Goal: Task Accomplishment & Management: Complete application form

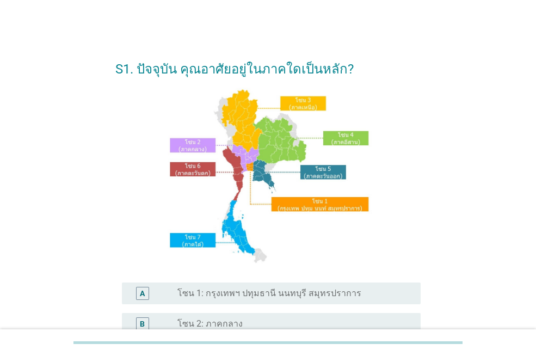
scroll to position [271, 0]
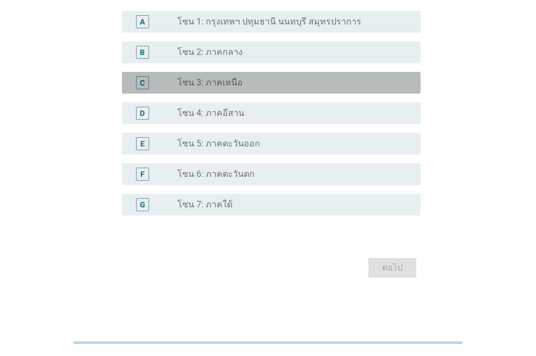
click at [289, 83] on div "radio_button_unchecked โซน 3: ภาคเหนือ" at bounding box center [290, 82] width 226 height 11
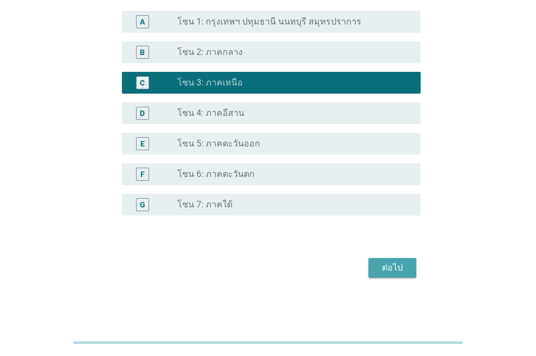
click at [385, 265] on div "ต่อไป" at bounding box center [392, 267] width 30 height 13
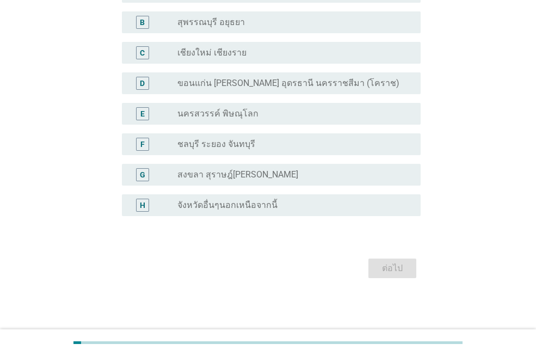
scroll to position [0, 0]
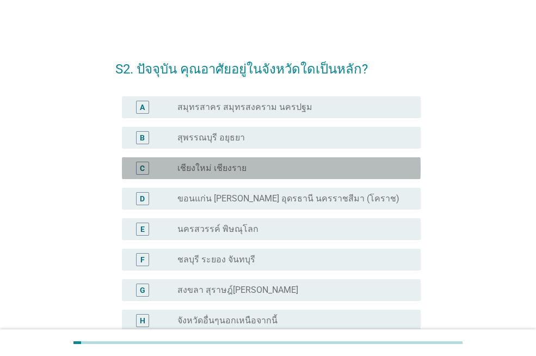
click at [317, 169] on div "radio_button_unchecked เชียงใหม่ เชียงราย" at bounding box center [290, 168] width 226 height 11
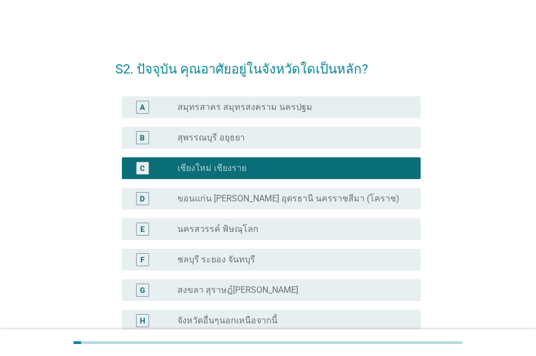
scroll to position [115, 0]
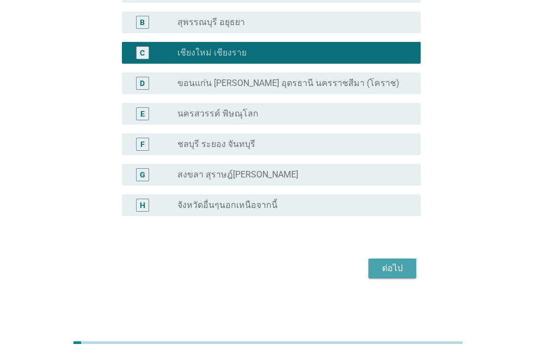
click at [393, 270] on div "ต่อไป" at bounding box center [392, 268] width 30 height 13
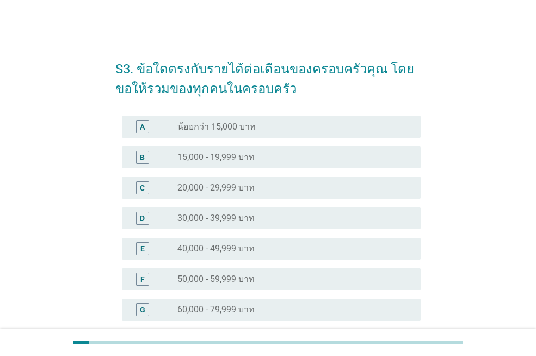
scroll to position [54, 0]
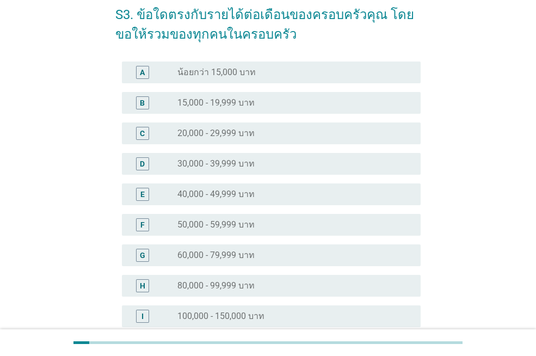
click at [288, 191] on div "radio_button_unchecked 40,000 - 49,999 บาท" at bounding box center [290, 194] width 226 height 11
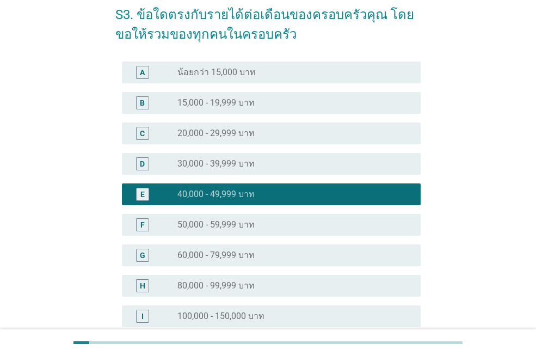
scroll to position [226, 0]
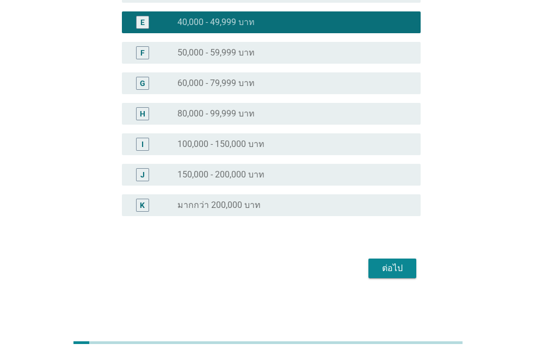
click at [404, 268] on div "ต่อไป" at bounding box center [392, 268] width 30 height 13
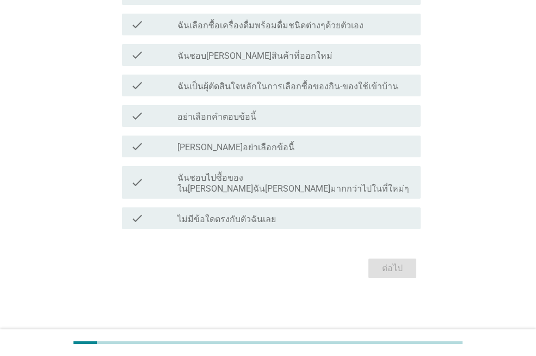
scroll to position [0, 0]
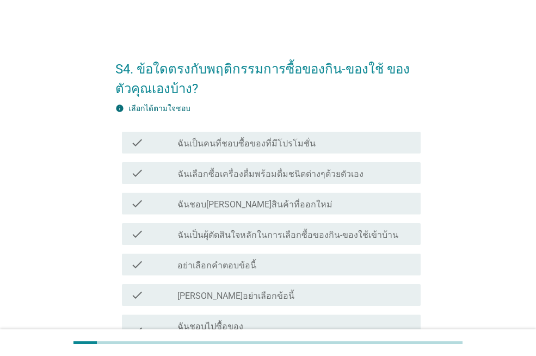
click at [317, 146] on div "check_box_outline_blank ฉันเป็นคนที่ชอบซื้อของที่มีโปรโมชั่น" at bounding box center [294, 142] width 234 height 13
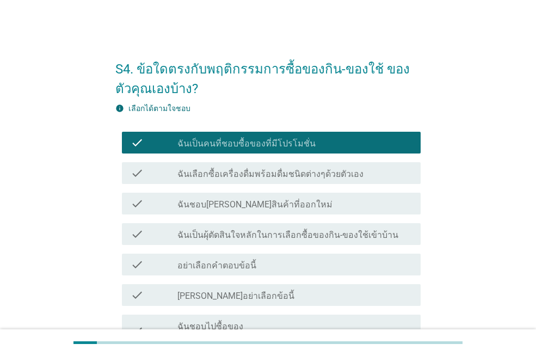
scroll to position [54, 0]
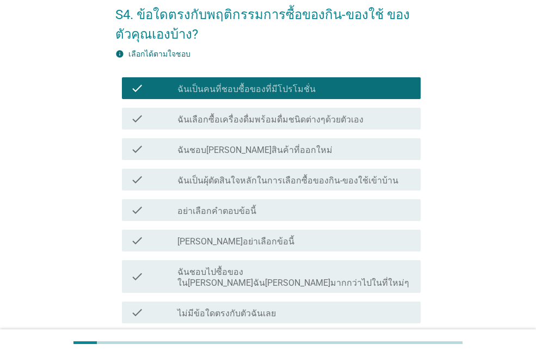
click at [332, 275] on label "ฉันชอบไปซื้อของใน[PERSON_NAME]ฉัน[PERSON_NAME]มากกว่าไปในที่ใหม่ๆ" at bounding box center [294, 278] width 234 height 22
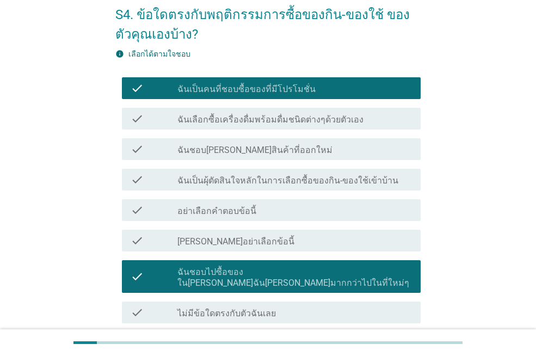
scroll to position [109, 0]
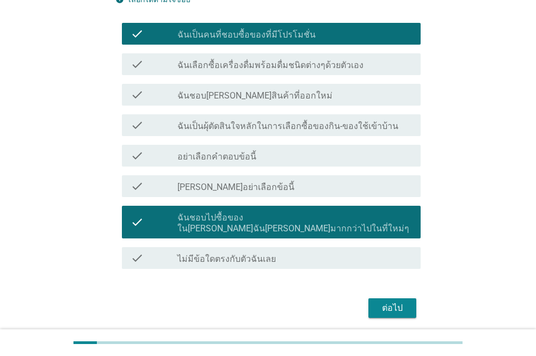
click at [382, 301] on div "ต่อไป" at bounding box center [392, 307] width 30 height 13
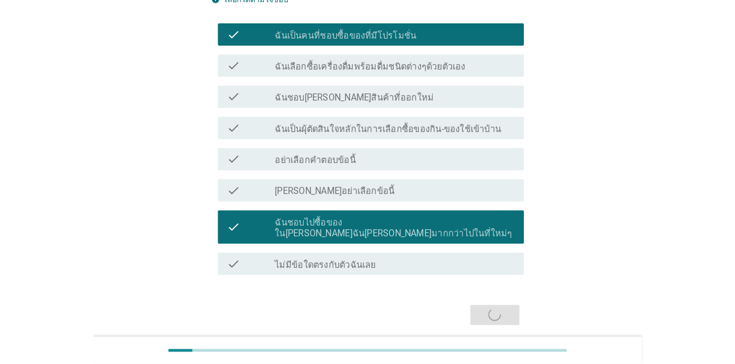
scroll to position [0, 0]
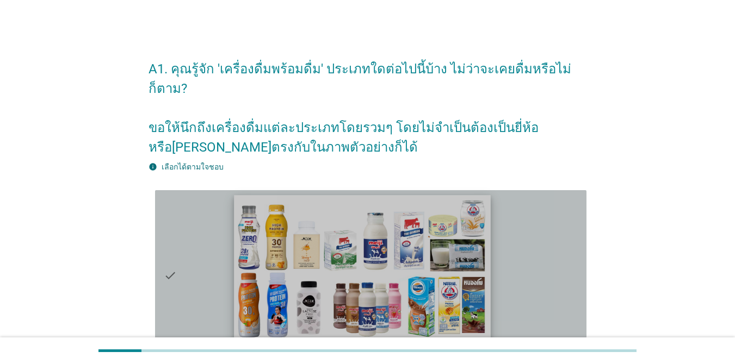
click at [300, 258] on img at bounding box center [362, 267] width 257 height 144
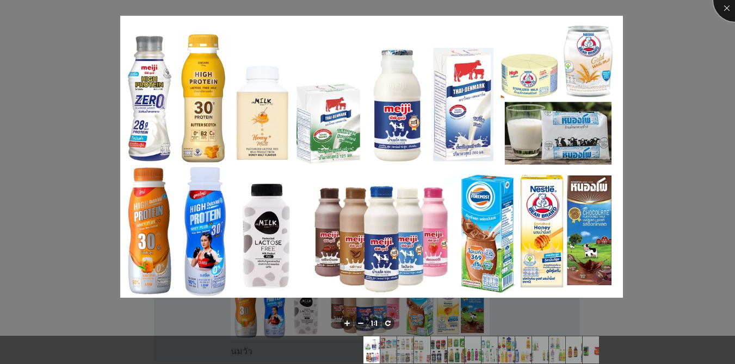
click at [535, 3] on div at bounding box center [735, 0] width 44 height 44
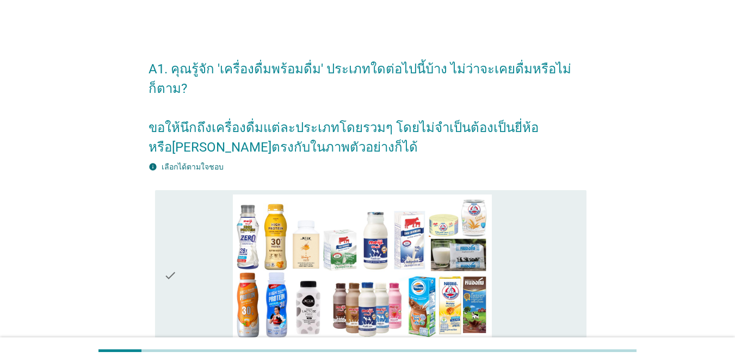
scroll to position [109, 0]
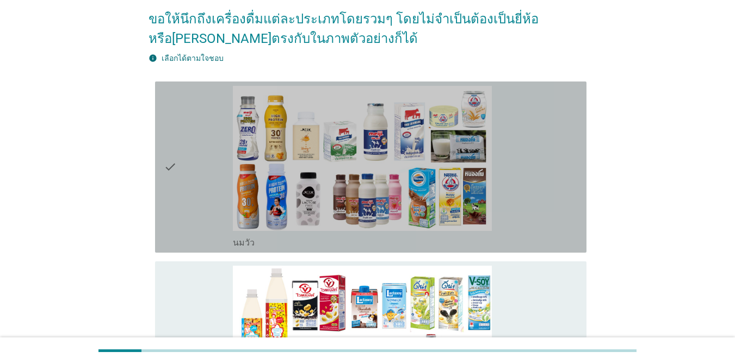
click at [189, 184] on div "check" at bounding box center [198, 167] width 69 height 163
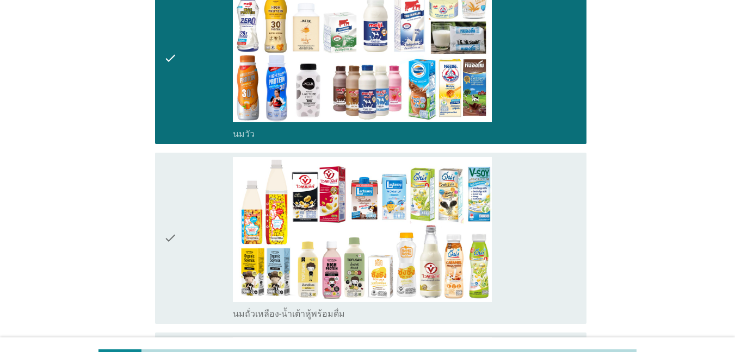
scroll to position [272, 0]
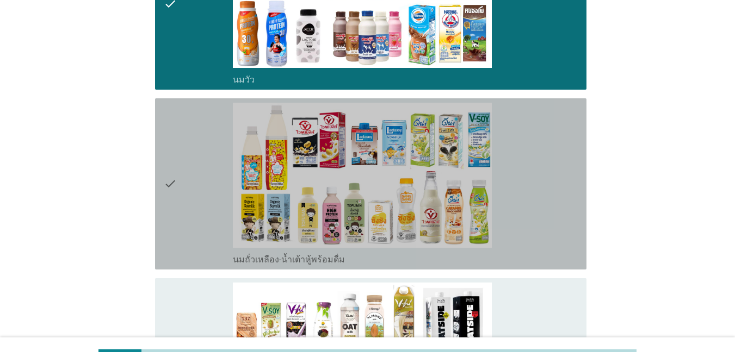
click at [175, 224] on icon "check" at bounding box center [170, 184] width 13 height 163
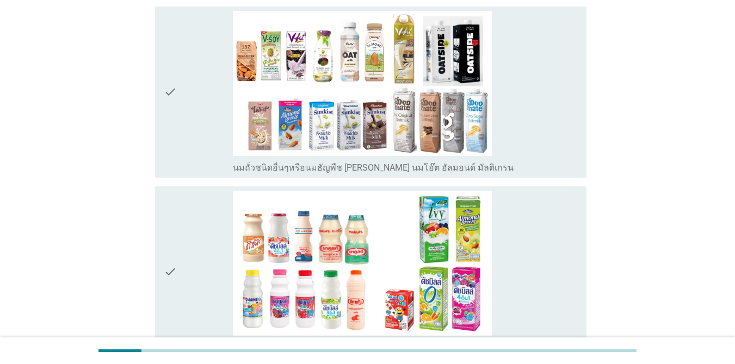
scroll to position [598, 0]
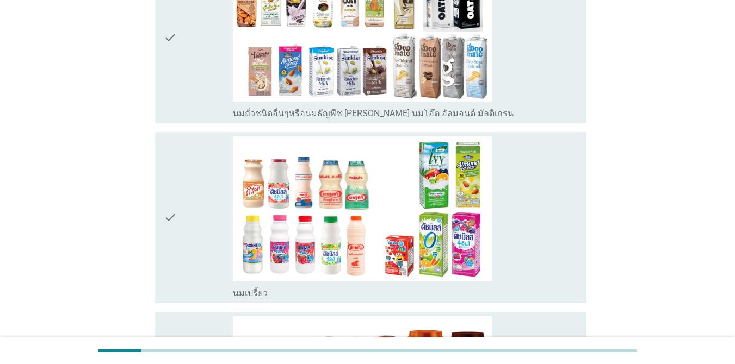
click at [169, 261] on icon "check" at bounding box center [170, 218] width 13 height 163
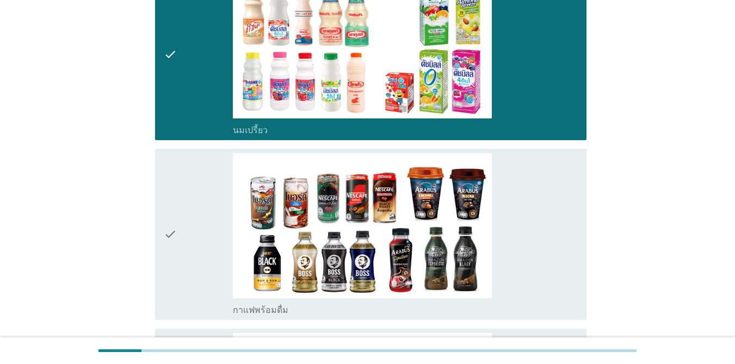
scroll to position [870, 0]
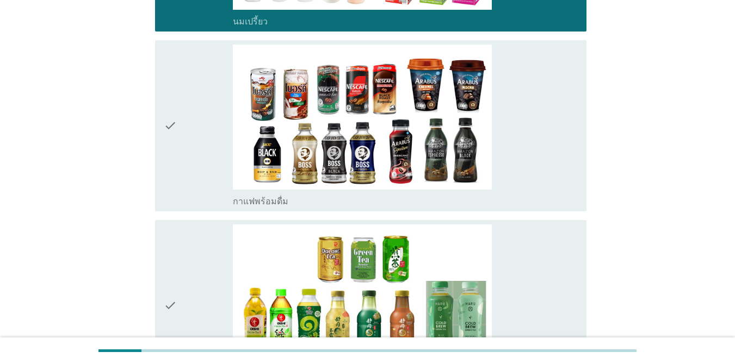
click at [165, 132] on icon "check" at bounding box center [170, 126] width 13 height 163
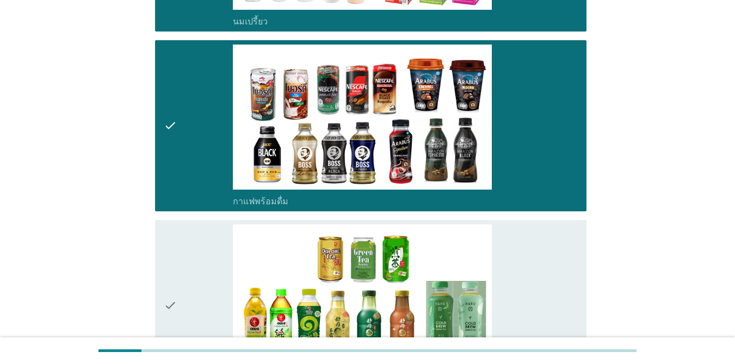
scroll to position [979, 0]
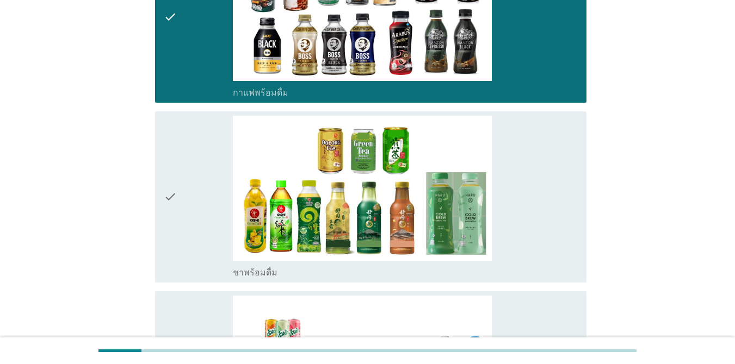
click at [175, 224] on icon "check" at bounding box center [170, 197] width 13 height 163
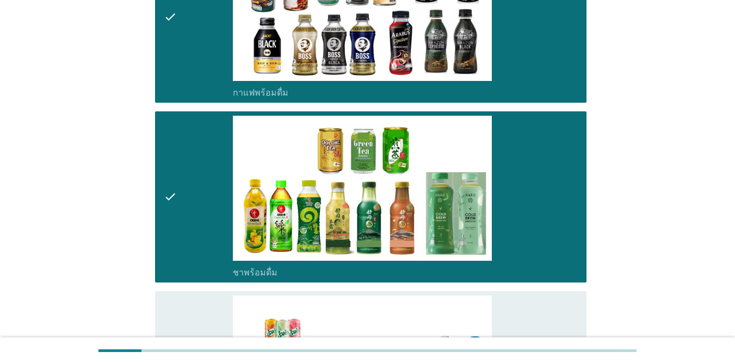
scroll to position [1088, 0]
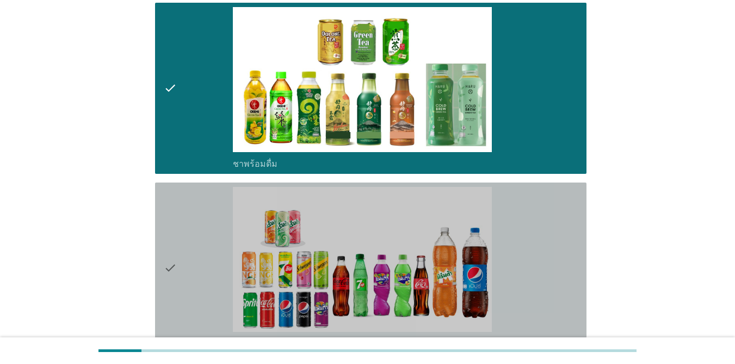
click at [167, 285] on icon "check" at bounding box center [170, 268] width 13 height 163
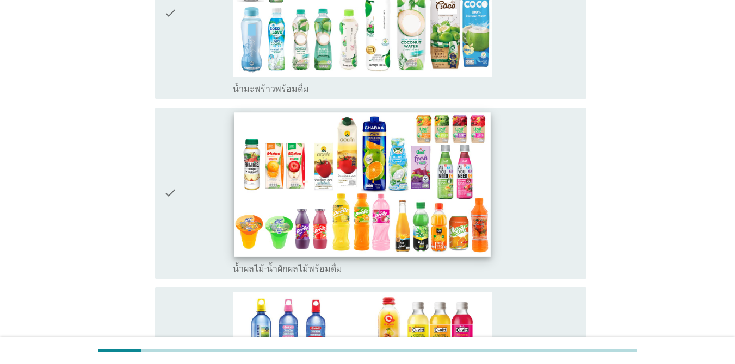
scroll to position [1577, 0]
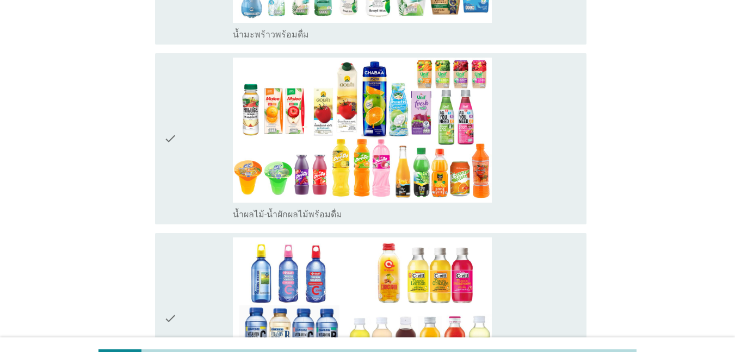
click at [185, 174] on div "check" at bounding box center [198, 139] width 69 height 163
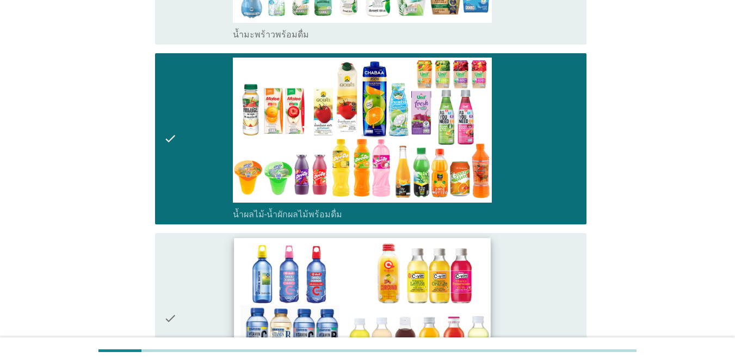
scroll to position [1686, 0]
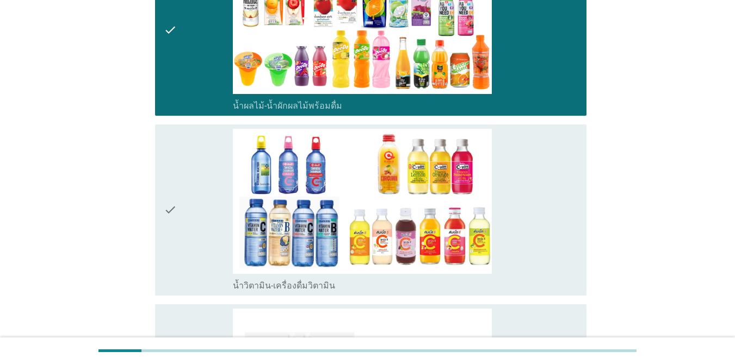
click at [178, 230] on div "check" at bounding box center [198, 210] width 69 height 163
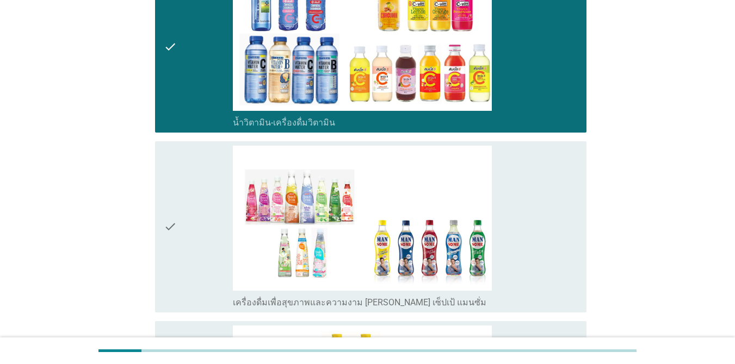
scroll to position [1904, 0]
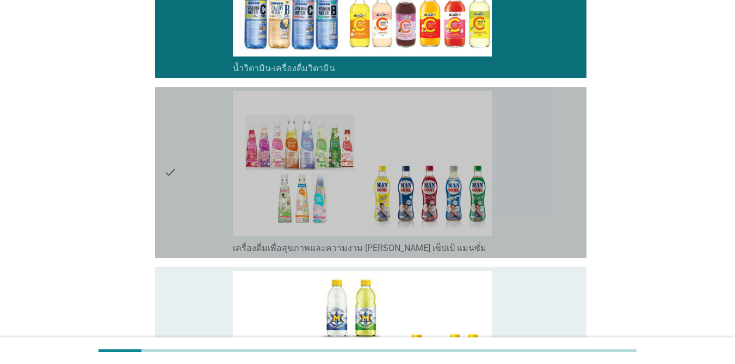
click at [178, 187] on div "check" at bounding box center [198, 172] width 69 height 163
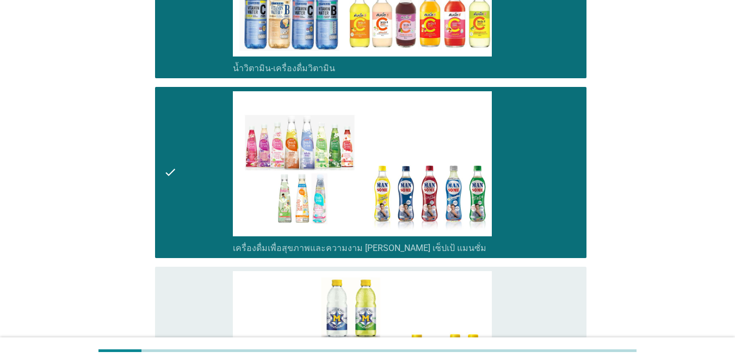
scroll to position [2067, 0]
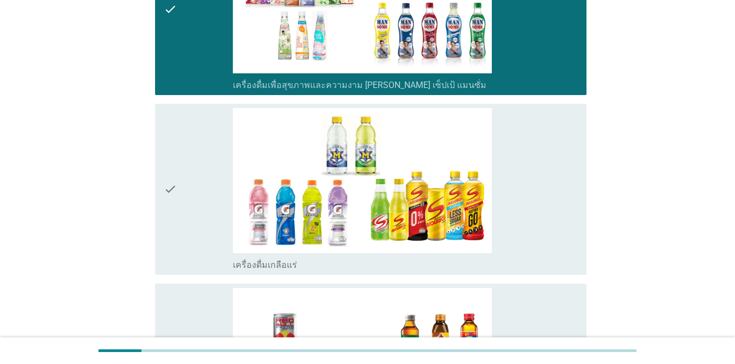
click at [166, 225] on icon "check" at bounding box center [170, 189] width 13 height 163
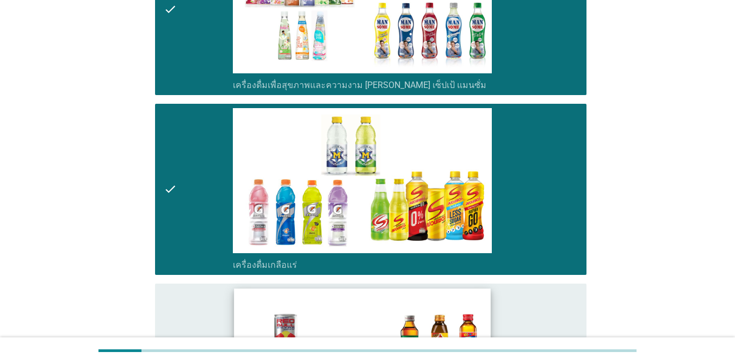
scroll to position [2176, 0]
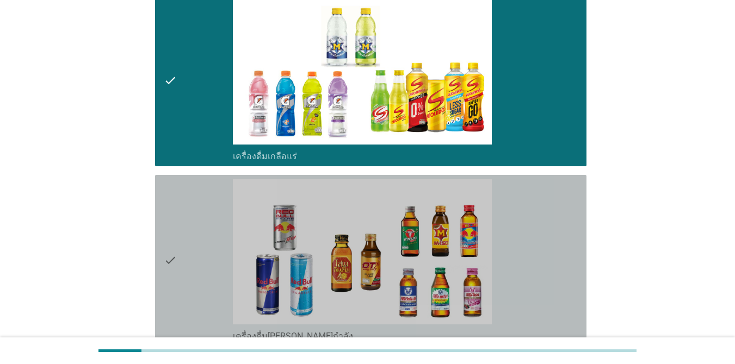
click at [196, 291] on div "check" at bounding box center [198, 261] width 69 height 163
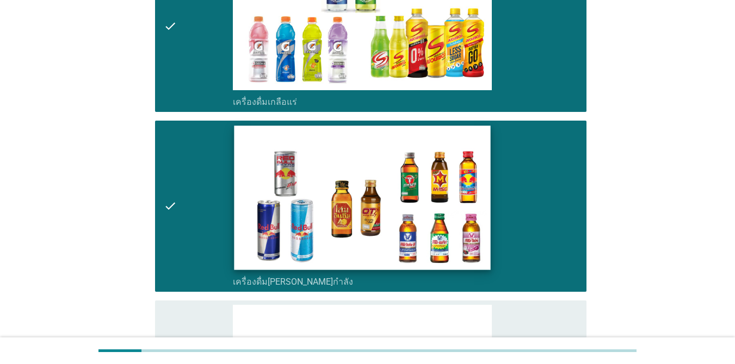
scroll to position [2339, 0]
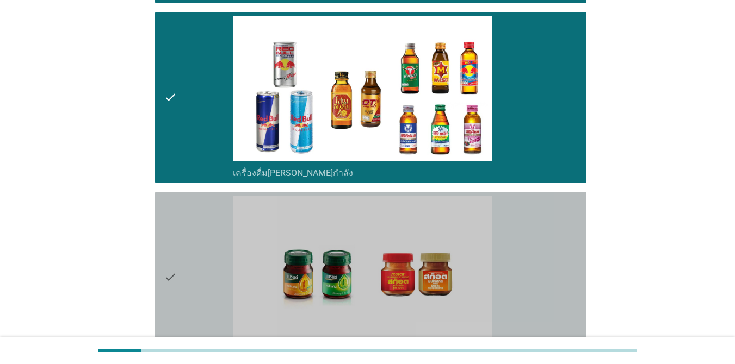
click at [175, 284] on icon "check" at bounding box center [170, 277] width 13 height 163
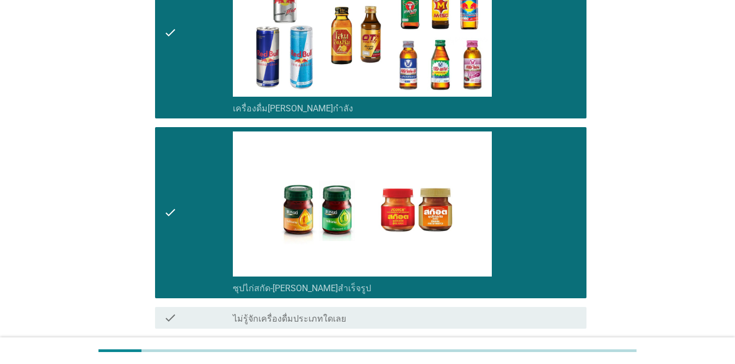
scroll to position [2476, 0]
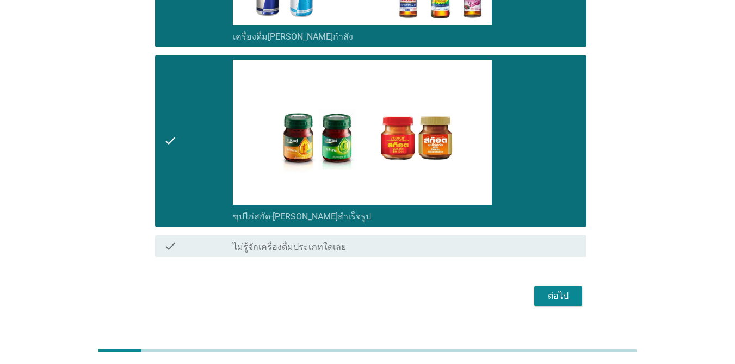
click at [535, 290] on div "ต่อไป" at bounding box center [558, 296] width 30 height 13
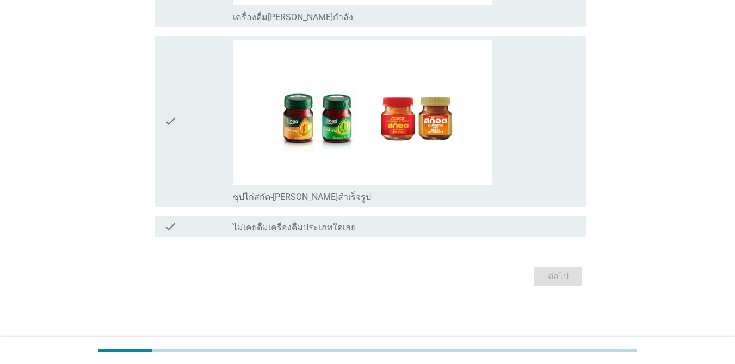
scroll to position [0, 0]
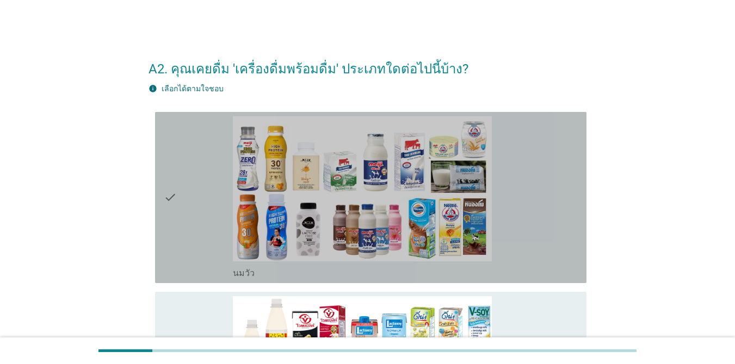
click at [180, 220] on div "check" at bounding box center [198, 197] width 69 height 163
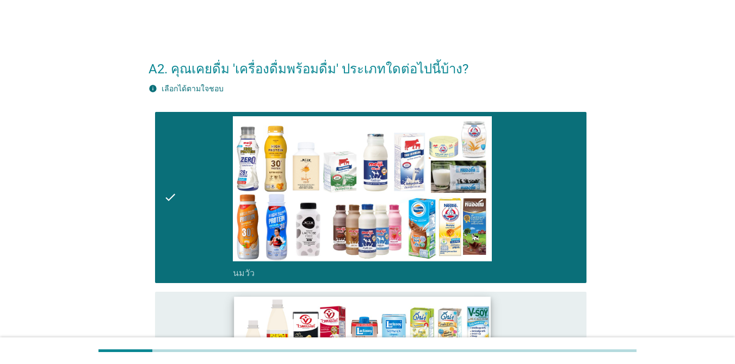
scroll to position [109, 0]
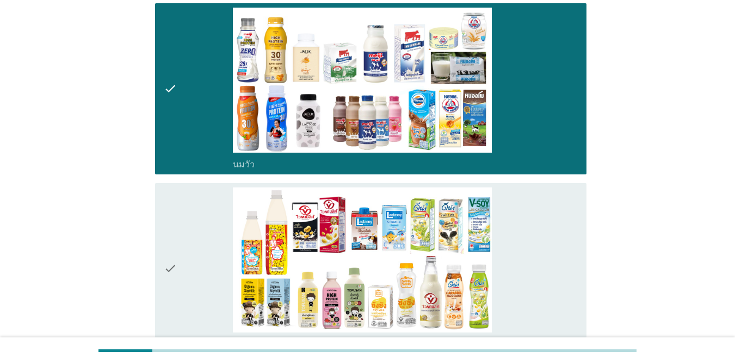
click at [185, 304] on div "check" at bounding box center [198, 269] width 69 height 163
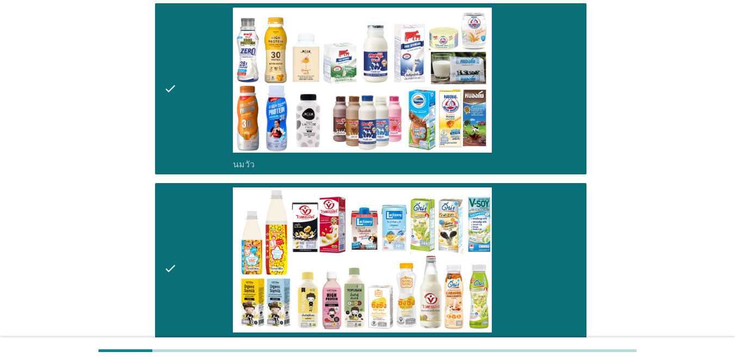
scroll to position [435, 0]
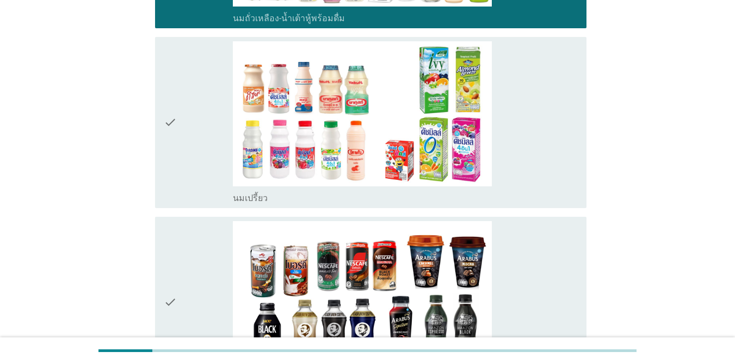
click at [180, 179] on div "check" at bounding box center [198, 122] width 69 height 163
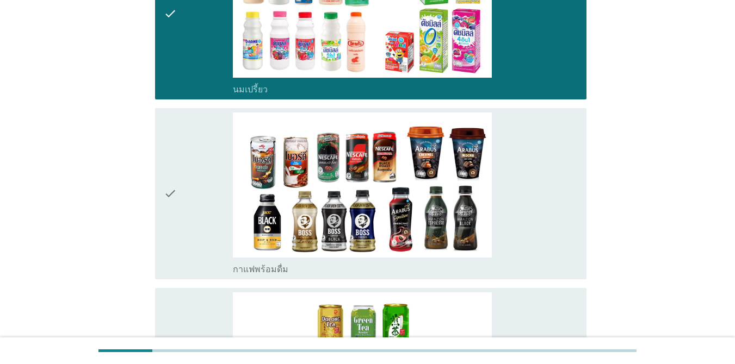
scroll to position [598, 0]
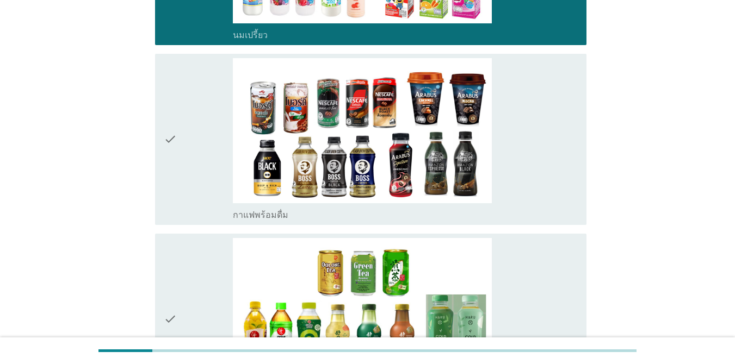
click at [174, 160] on icon "check" at bounding box center [170, 139] width 13 height 163
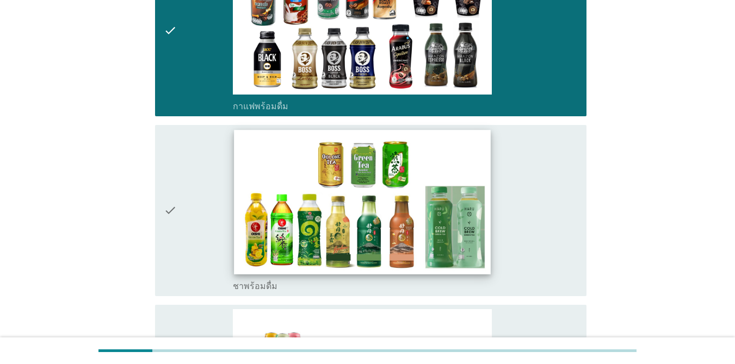
scroll to position [816, 0]
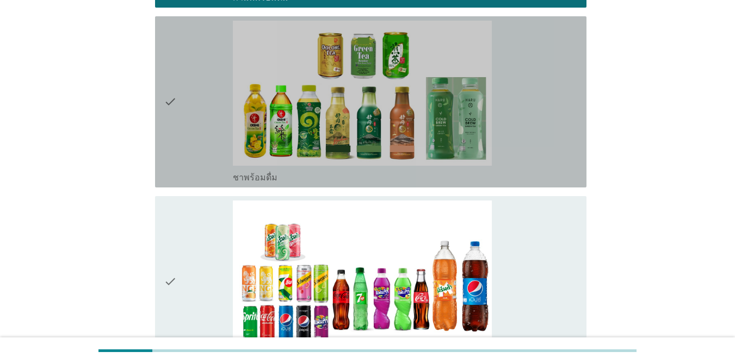
click at [170, 156] on icon "check" at bounding box center [170, 102] width 13 height 163
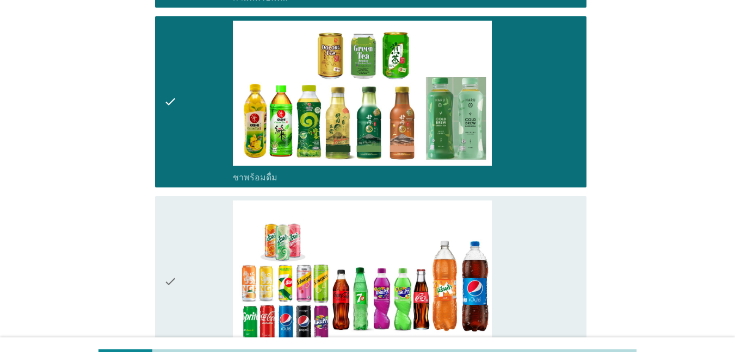
scroll to position [925, 0]
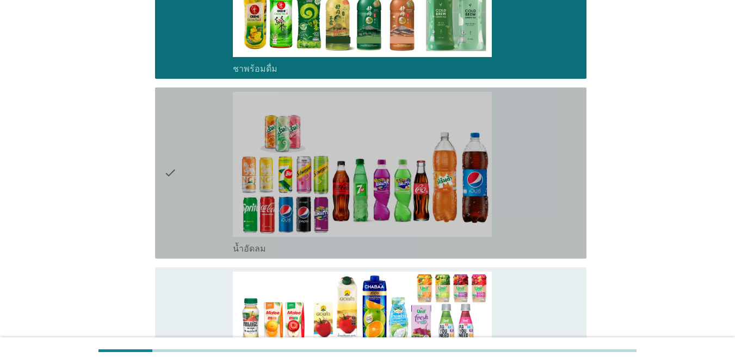
click at [175, 212] on icon "check" at bounding box center [170, 173] width 13 height 163
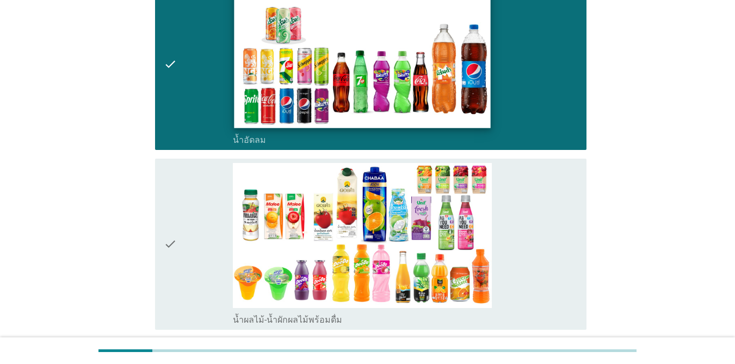
scroll to position [1088, 0]
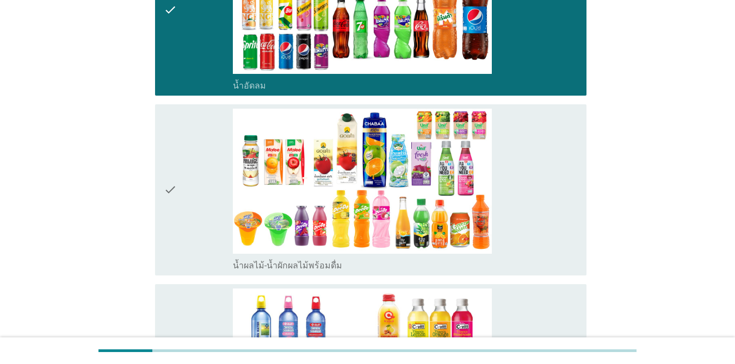
click at [165, 231] on icon "check" at bounding box center [170, 190] width 13 height 163
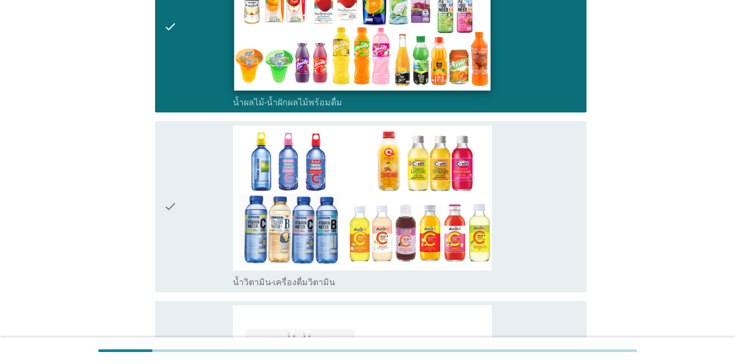
scroll to position [1360, 0]
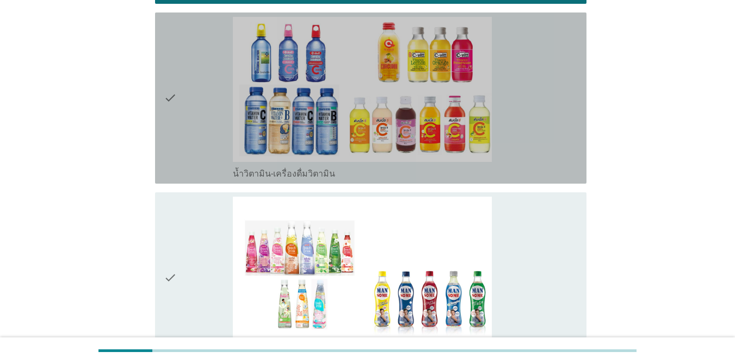
click at [184, 137] on div "check" at bounding box center [198, 98] width 69 height 163
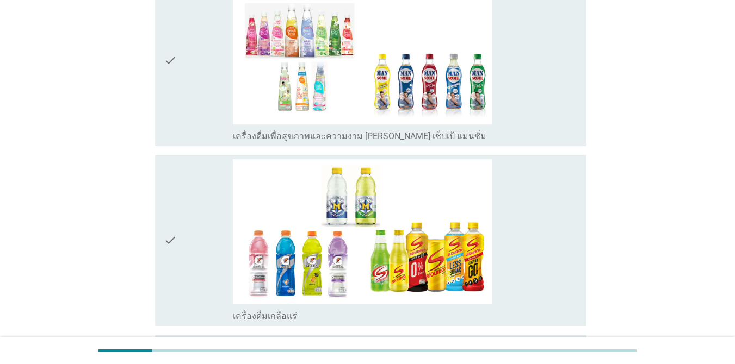
scroll to position [1686, 0]
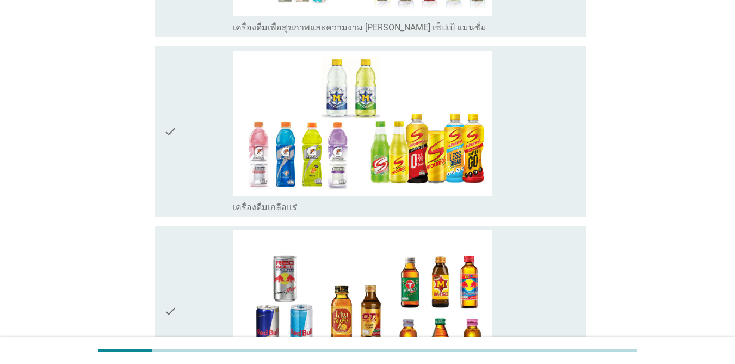
click at [194, 172] on div "check" at bounding box center [198, 132] width 69 height 163
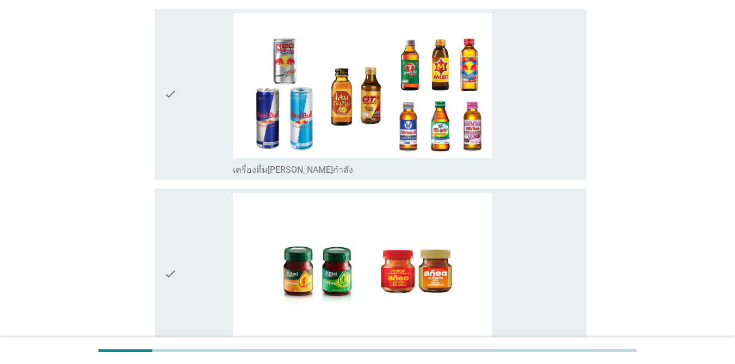
scroll to position [2013, 0]
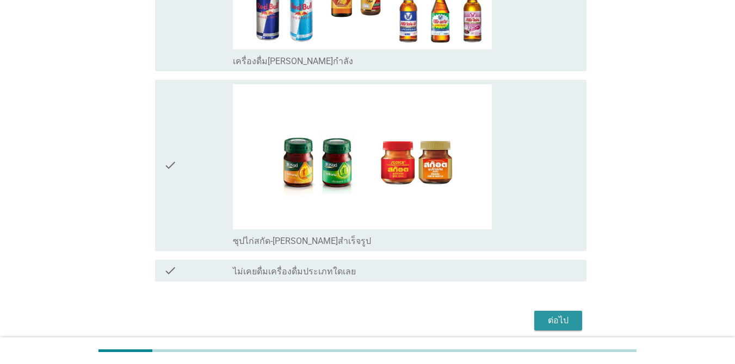
drag, startPoint x: 553, startPoint y: 318, endPoint x: 547, endPoint y: 318, distance: 6.0
click at [535, 318] on div "ต่อไป" at bounding box center [558, 320] width 30 height 13
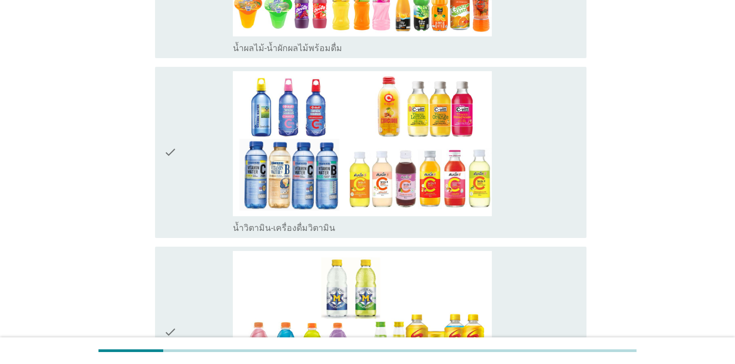
scroll to position [1517, 0]
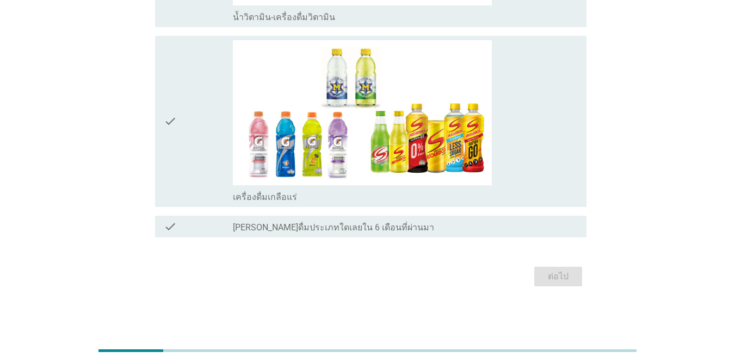
click at [445, 233] on div "check check_box_outline_blank [PERSON_NAME]ดื่มประเภทใดเลยใน 6 เดือนที่ผ่านมา" at bounding box center [370, 227] width 431 height 22
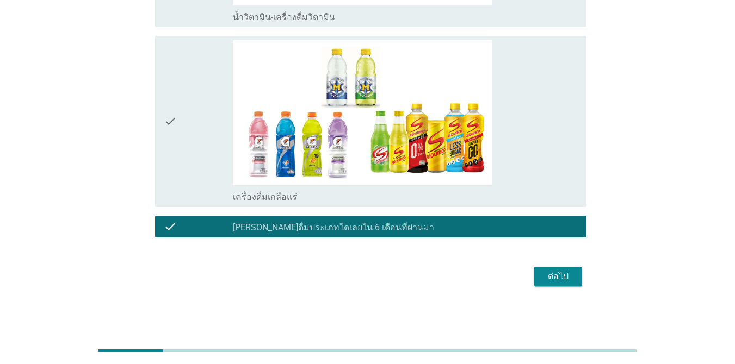
click at [535, 278] on div "ต่อไป" at bounding box center [558, 276] width 30 height 13
